Goal: Transaction & Acquisition: Purchase product/service

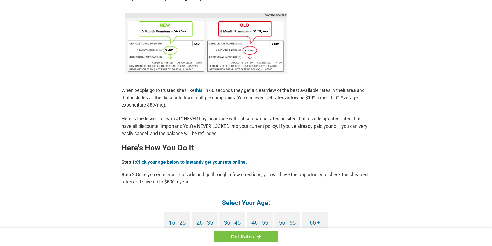
scroll to position [441, 0]
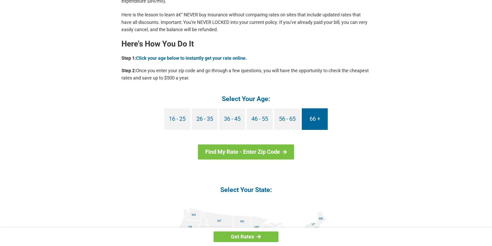
click at [317, 119] on link "66 +" at bounding box center [315, 119] width 26 height 22
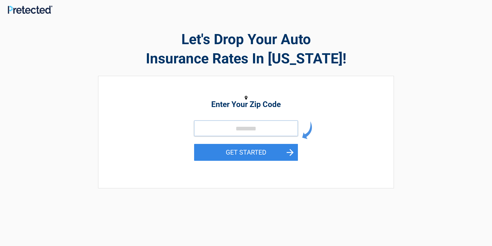
click at [208, 127] on input "tel" at bounding box center [246, 128] width 104 height 16
type input "*****"
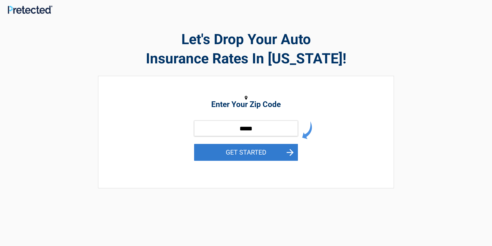
click at [293, 151] on button "GET STARTED" at bounding box center [246, 152] width 104 height 17
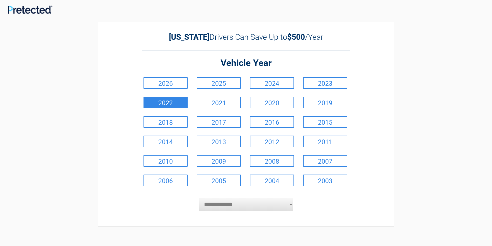
click at [172, 105] on link "2022" at bounding box center [165, 103] width 44 height 12
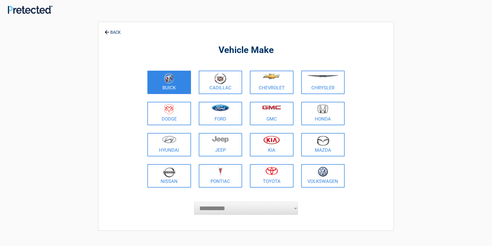
click at [174, 90] on link "Buick" at bounding box center [169, 82] width 44 height 23
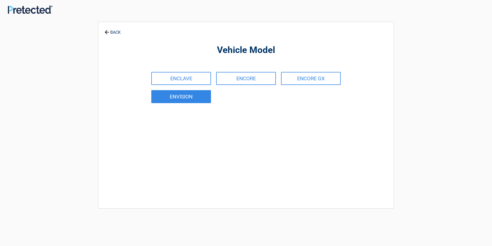
click at [185, 94] on link "ENVISION" at bounding box center [181, 96] width 60 height 13
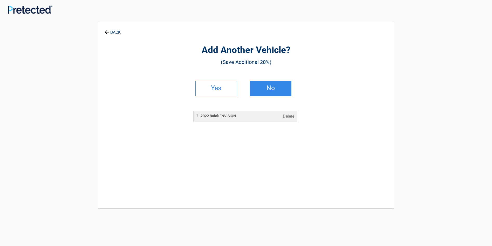
click at [278, 86] on h2 "No" at bounding box center [270, 88] width 31 height 4
